Goal: Check status: Check status

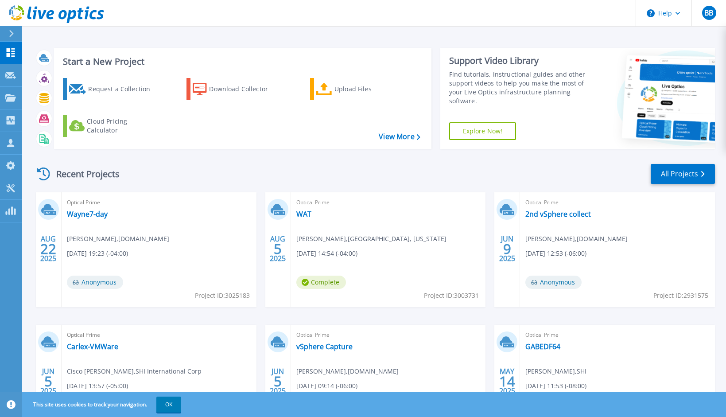
click at [560, 170] on div "Recent Projects All Projects" at bounding box center [374, 174] width 681 height 22
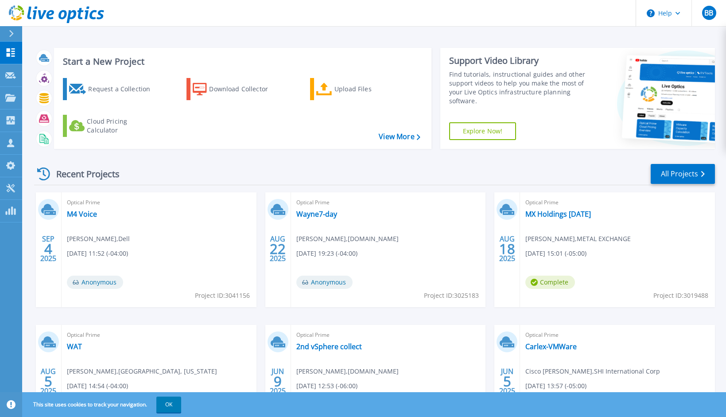
scroll to position [11, 0]
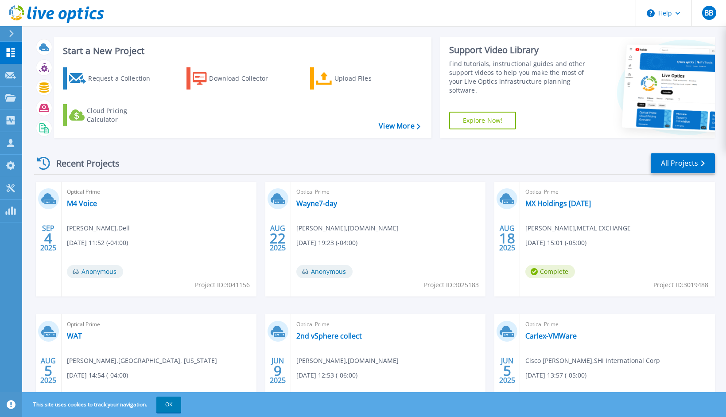
click at [555, 272] on span "Complete" at bounding box center [550, 271] width 50 height 13
click at [563, 243] on span "08/18/2025, 15:01 (-05:00)" at bounding box center [555, 243] width 61 height 10
click at [559, 205] on link "MX Holdings August 2025" at bounding box center [558, 203] width 66 height 9
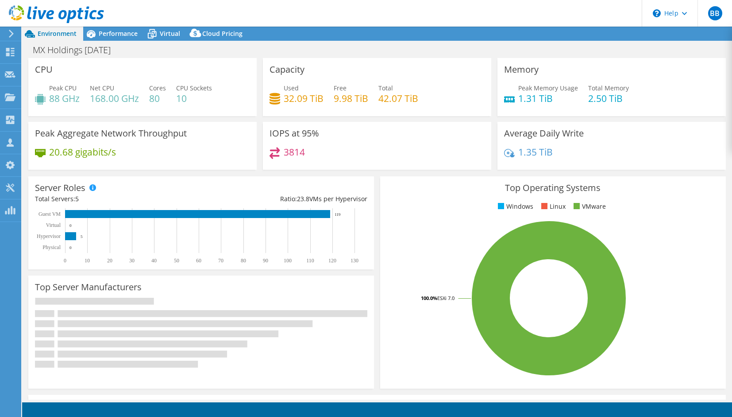
select select "USEast"
select select "USD"
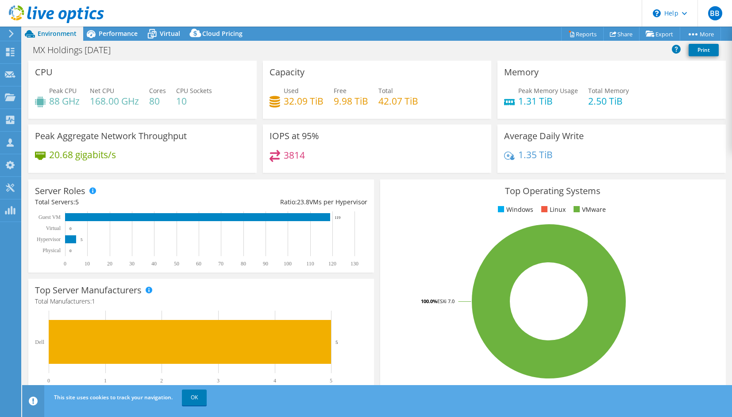
click at [14, 34] on icon at bounding box center [11, 34] width 7 height 8
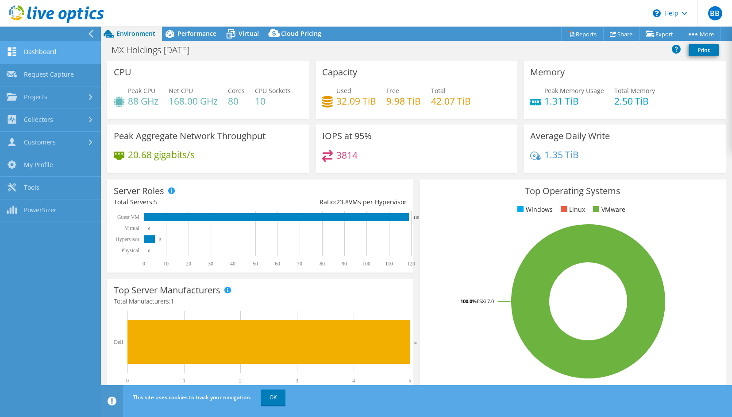
click at [42, 55] on link "Dashboard" at bounding box center [50, 52] width 101 height 23
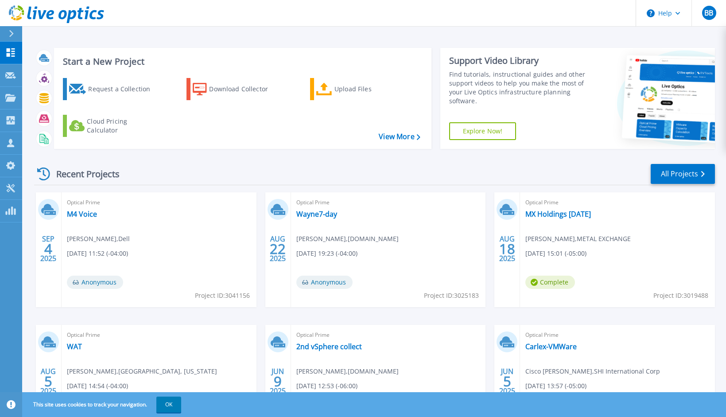
click at [104, 274] on div "Optical Prime M4 Voice [PERSON_NAME] , Dell [DATE] 11:52 (-04:00) Anonymous Pro…" at bounding box center [159, 249] width 195 height 115
click at [85, 211] on link "M4 Voice" at bounding box center [82, 213] width 30 height 9
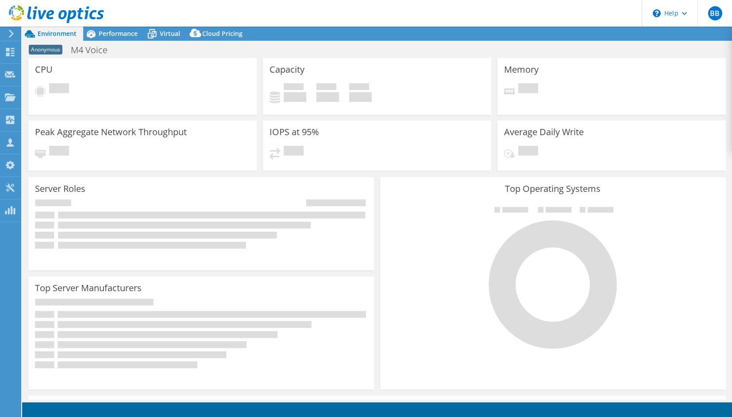
select select "USD"
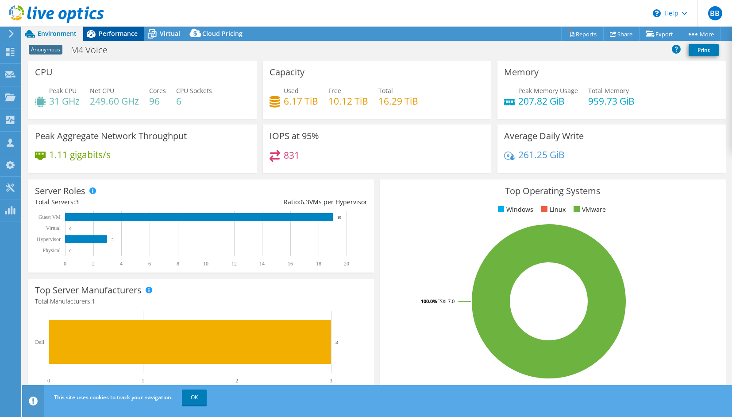
click at [109, 29] on span "Performance" at bounding box center [118, 33] width 39 height 8
